Goal: Navigation & Orientation: Find specific page/section

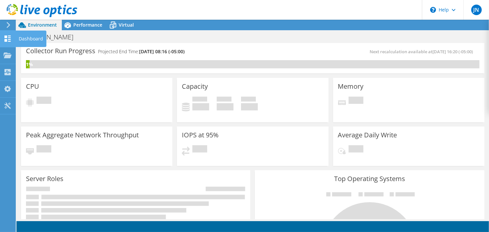
click at [11, 40] on icon at bounding box center [8, 39] width 8 height 6
